Goal: Information Seeking & Learning: Check status

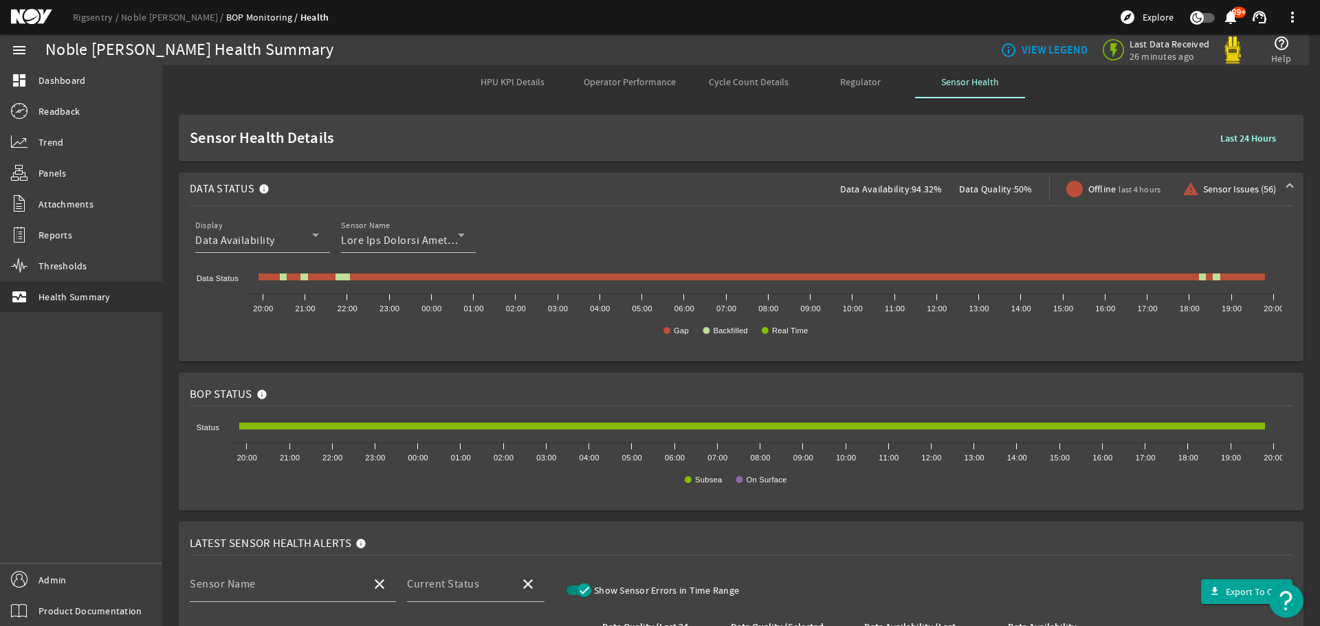
click at [1232, 188] on span "Sensor Issues (56)" at bounding box center [1239, 189] width 73 height 14
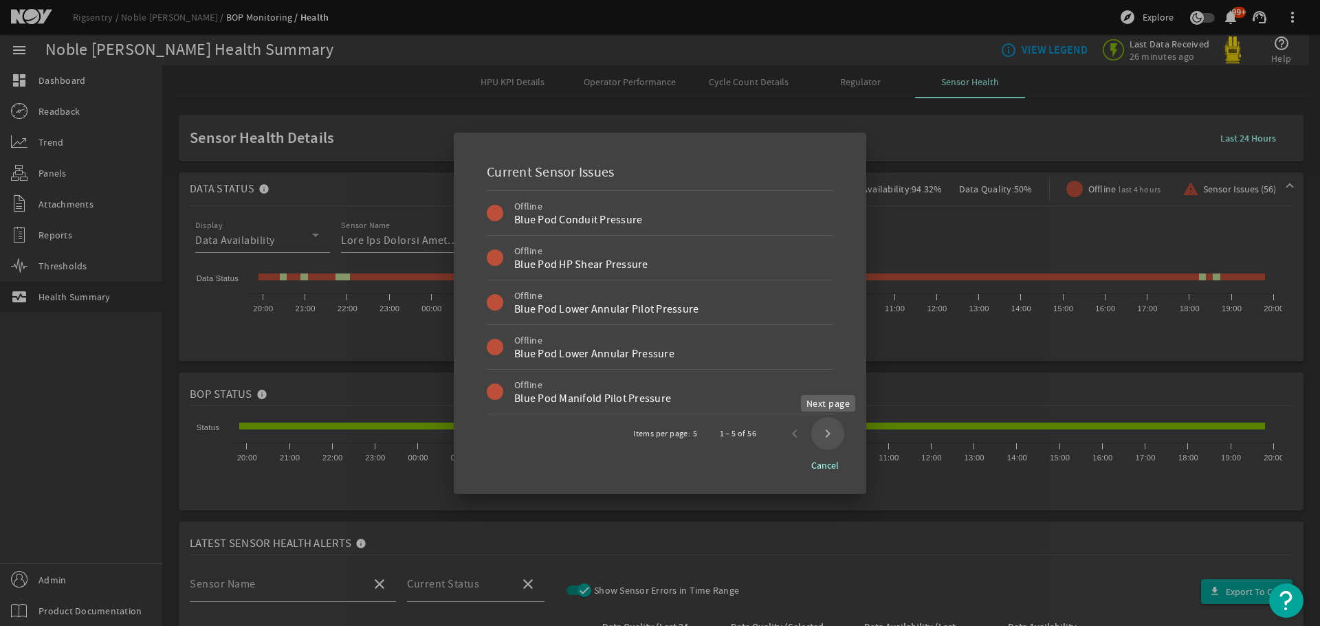
click at [818, 428] on span "Next page" at bounding box center [827, 433] width 33 height 33
click at [823, 428] on span "Next page" at bounding box center [827, 433] width 33 height 33
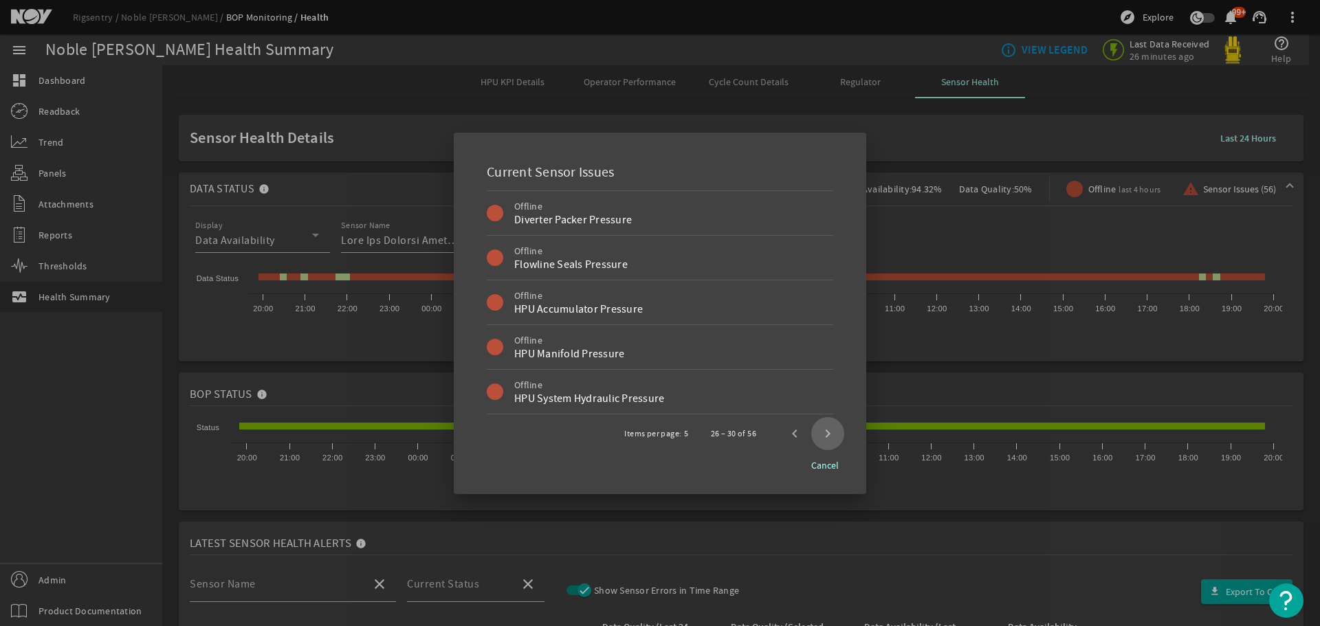
click at [823, 428] on span "Next page" at bounding box center [827, 433] width 33 height 33
click at [834, 433] on span "Next page" at bounding box center [827, 433] width 33 height 33
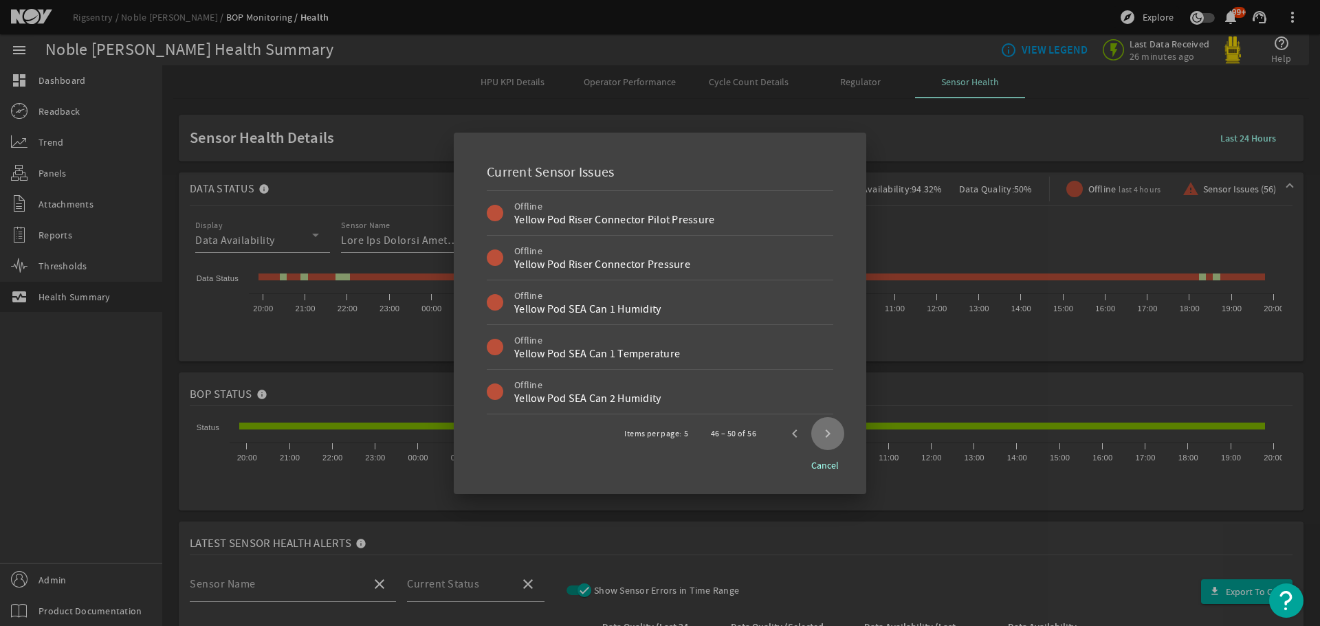
click at [834, 433] on span "Next page" at bounding box center [827, 433] width 33 height 33
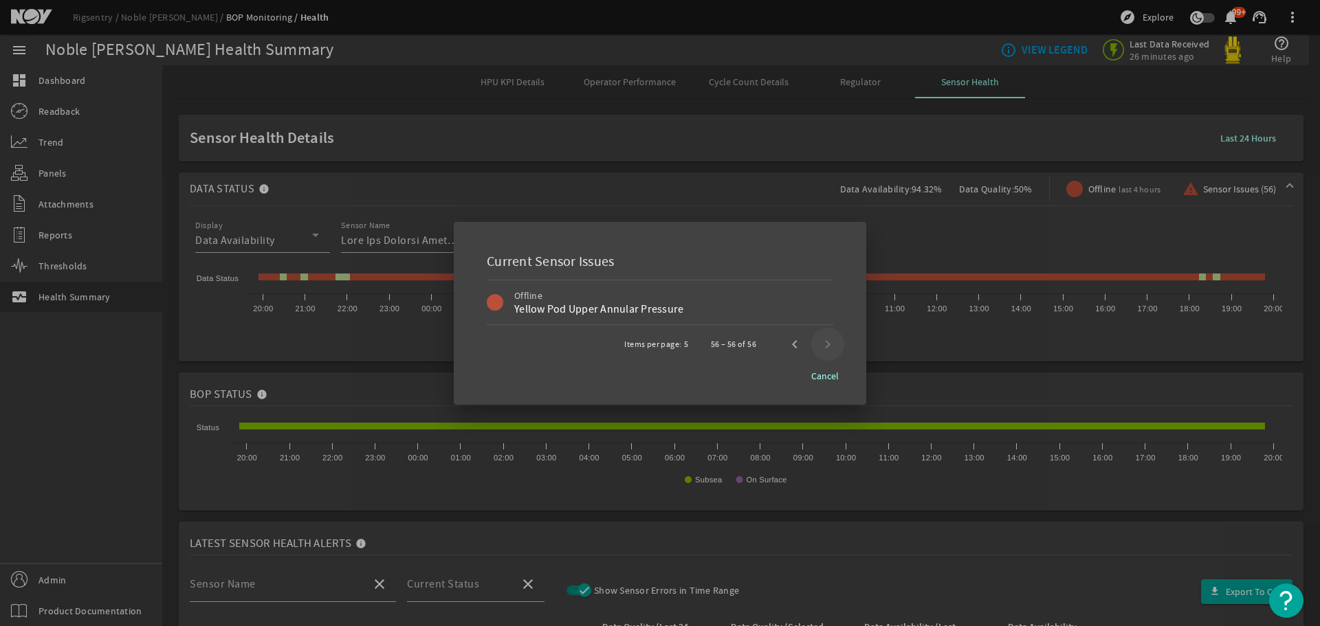
click at [834, 433] on div at bounding box center [660, 313] width 1320 height 626
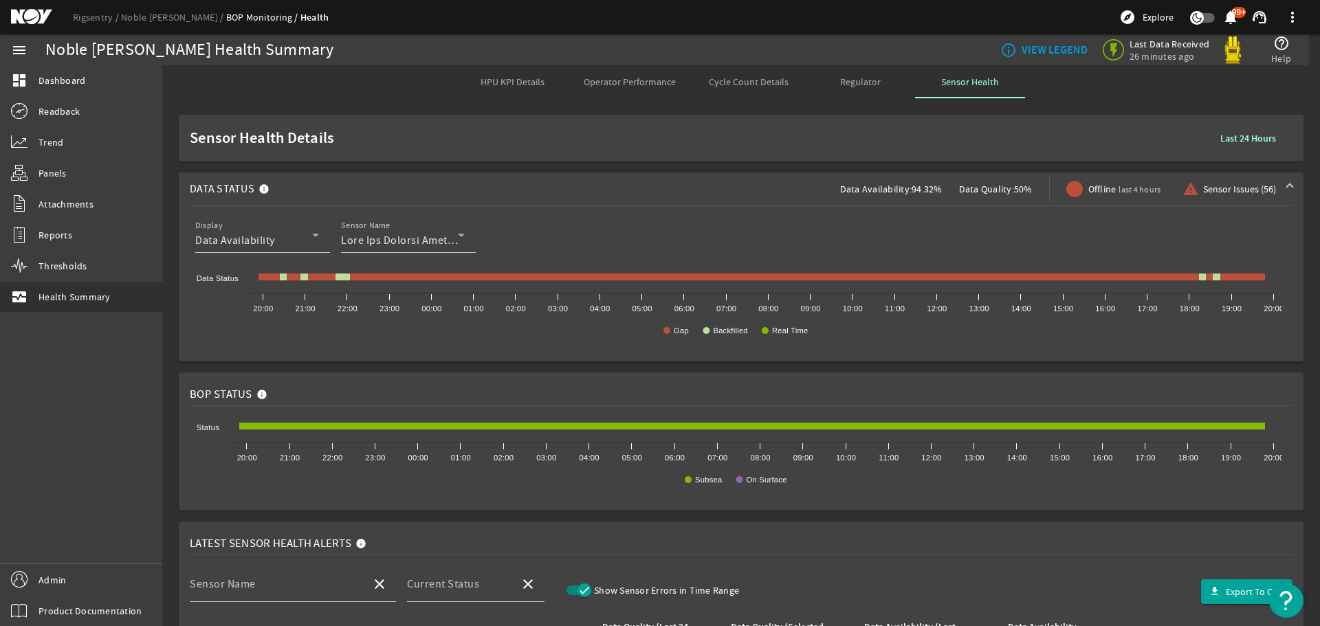
click at [417, 352] on div "Display Data Availability Sensor Name Created with Highcharts 11.1.0 Gap Backfi…" at bounding box center [741, 284] width 1103 height 156
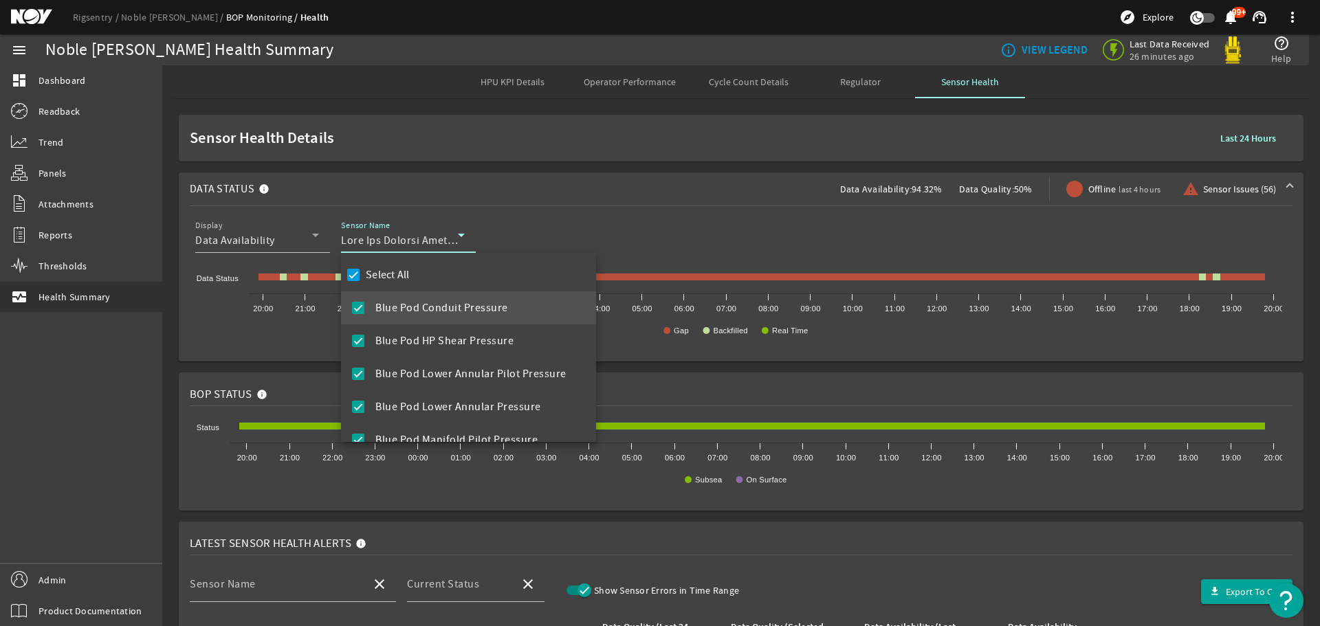
click at [401, 242] on div at bounding box center [660, 313] width 1320 height 626
click at [307, 243] on icon at bounding box center [315, 235] width 16 height 16
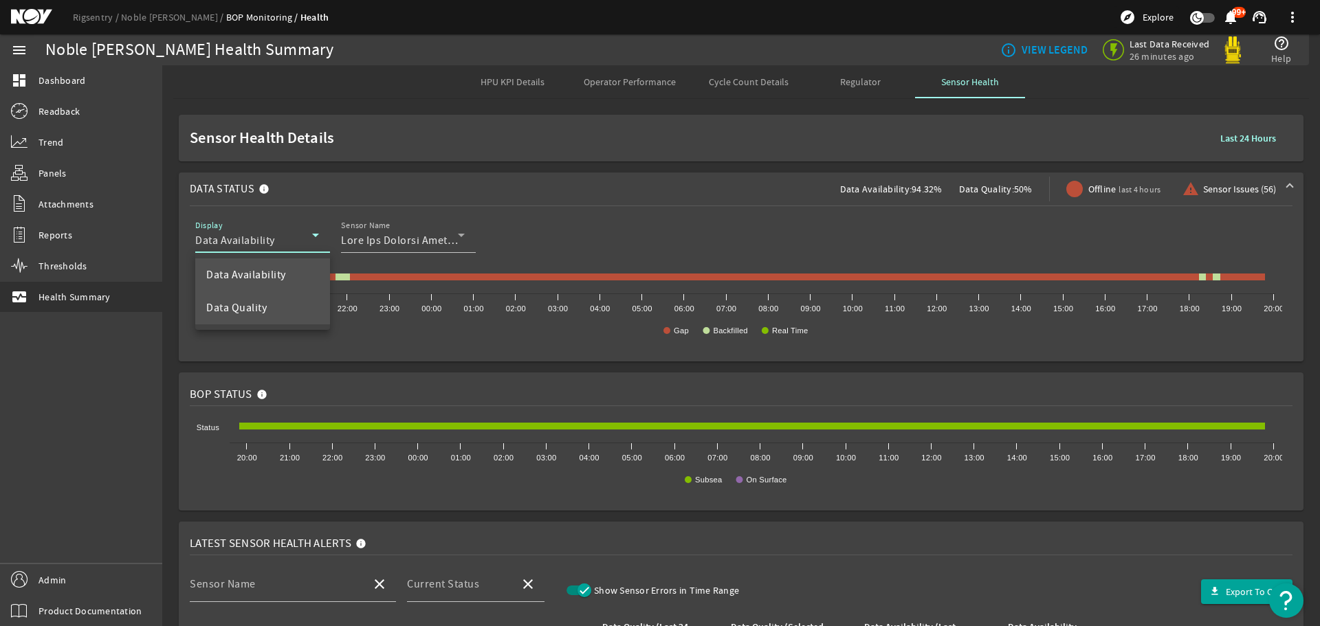
click at [270, 310] on mat-option "Data Quality" at bounding box center [262, 307] width 135 height 33
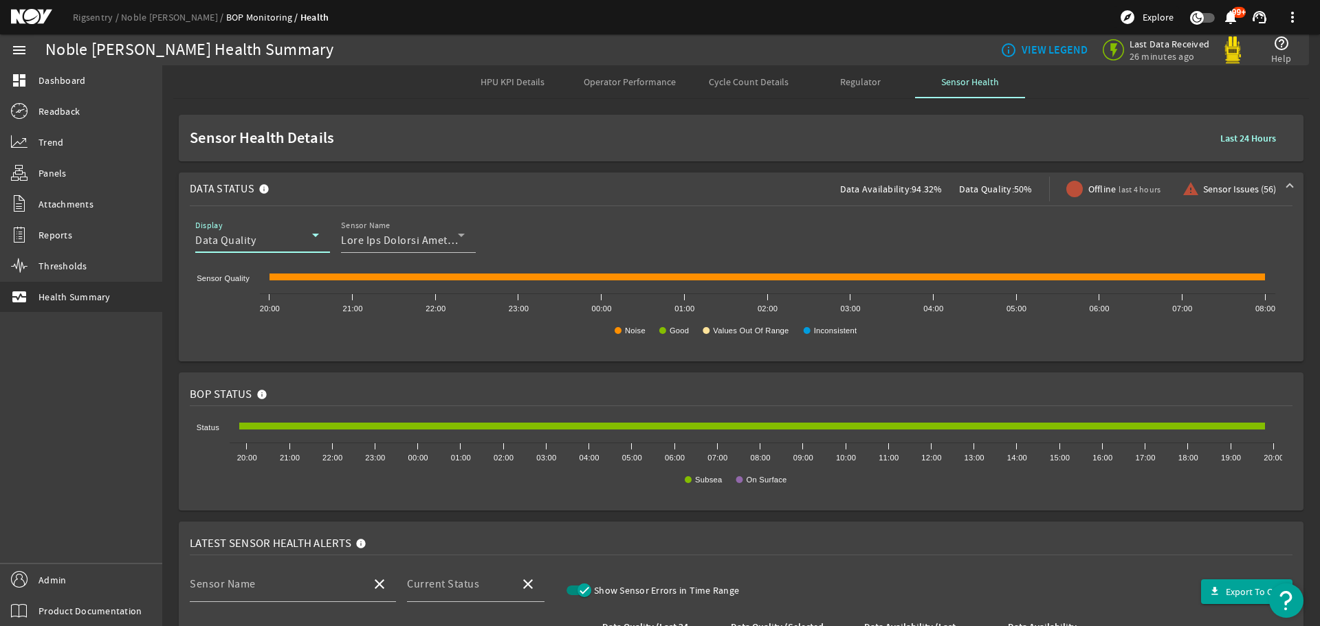
click at [1251, 148] on span at bounding box center [1248, 138] width 78 height 33
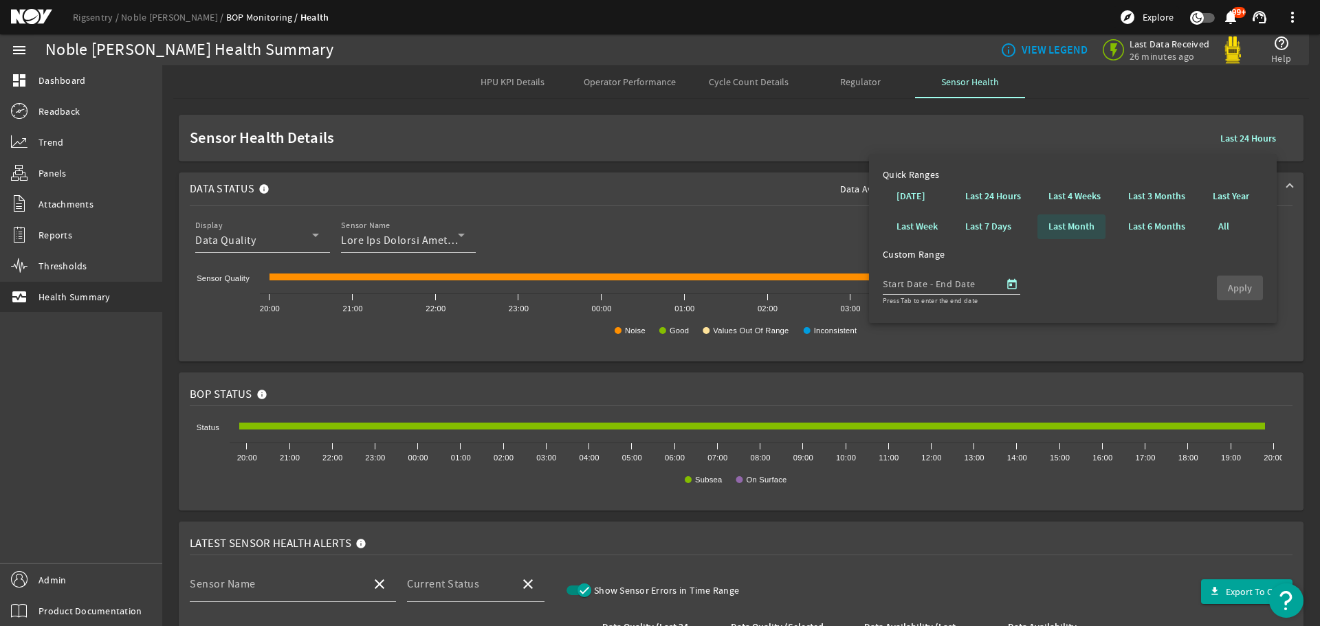
click at [1053, 219] on span at bounding box center [1071, 226] width 68 height 33
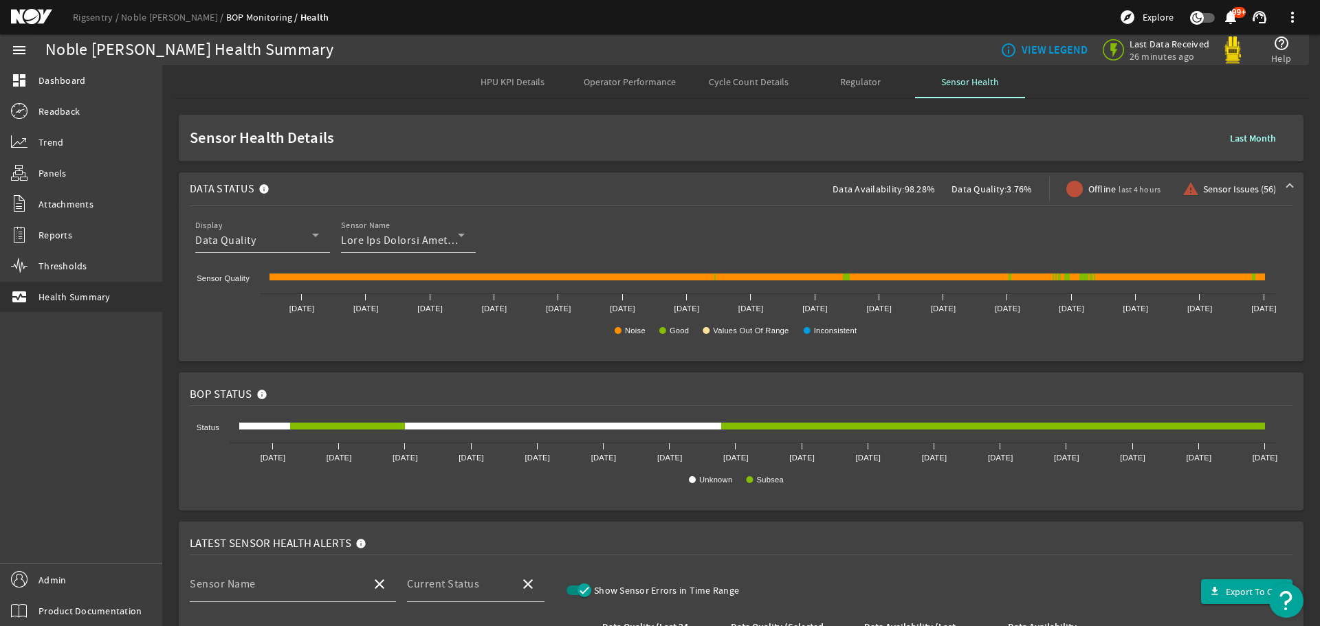
click at [1213, 188] on span "Sensor Issues (56)" at bounding box center [1239, 189] width 73 height 14
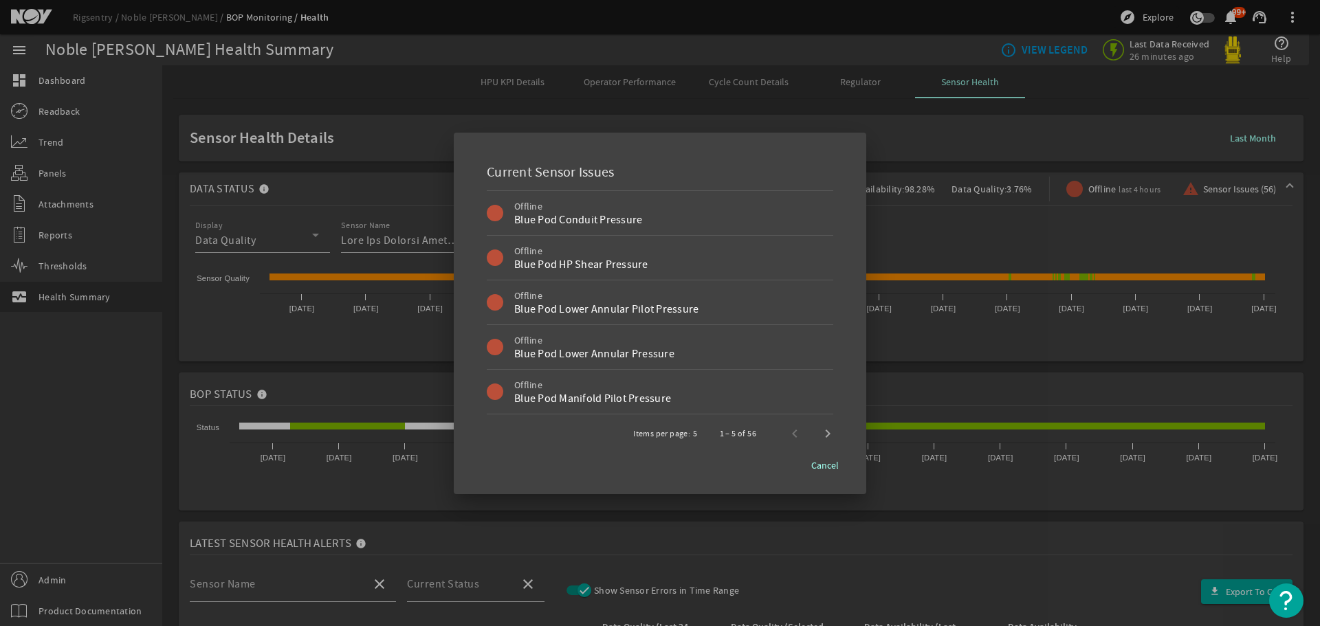
click at [1292, 230] on div at bounding box center [660, 313] width 1320 height 626
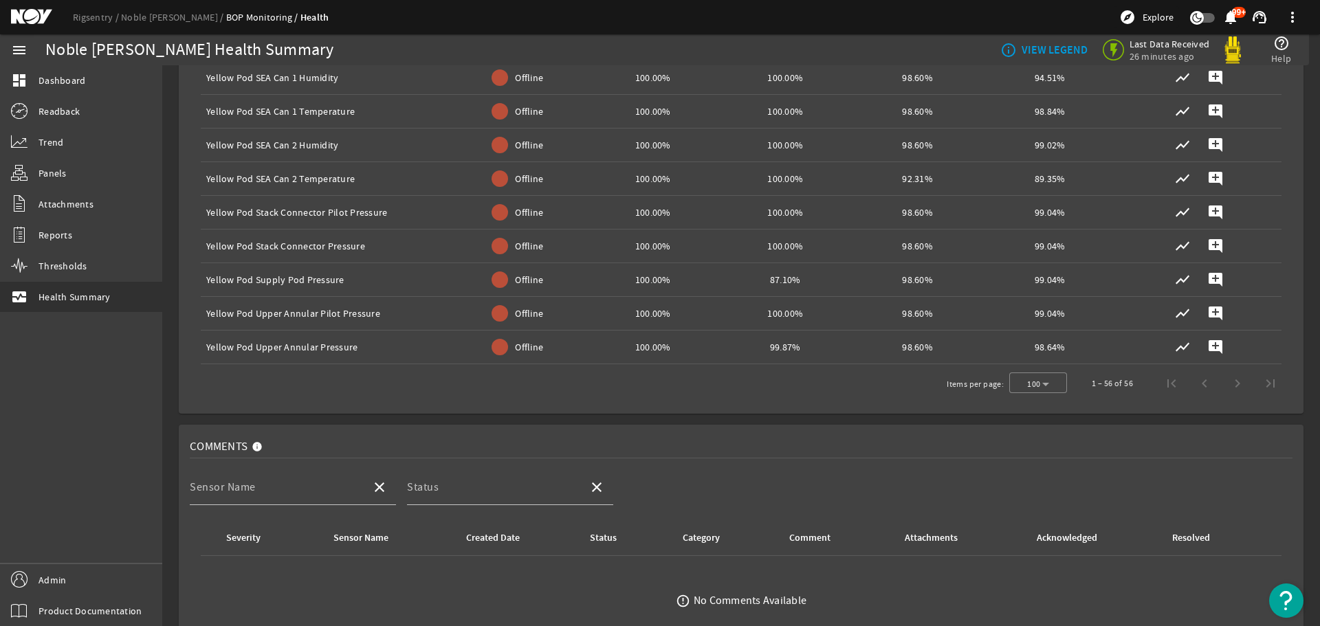
scroll to position [2112, 0]
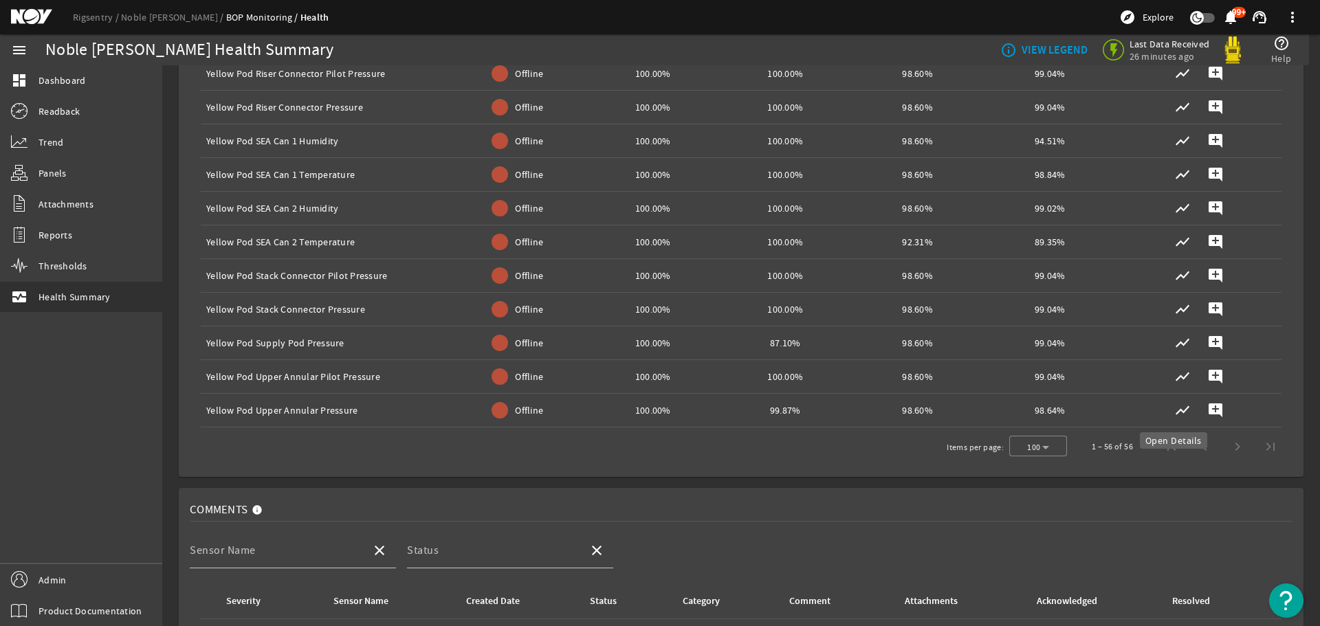
click at [1174, 408] on mat-icon "show_chart" at bounding box center [1182, 410] width 16 height 16
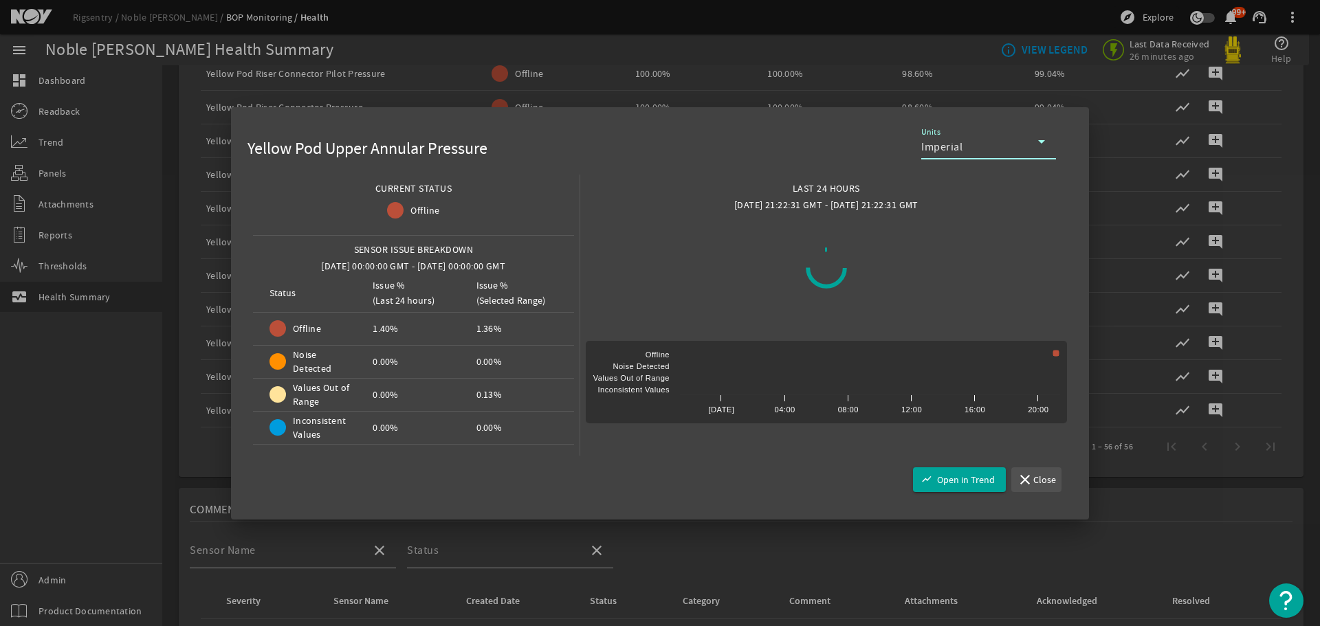
click at [1038, 476] on span "Close" at bounding box center [1044, 480] width 23 height 14
